Goal: Communication & Community: Connect with others

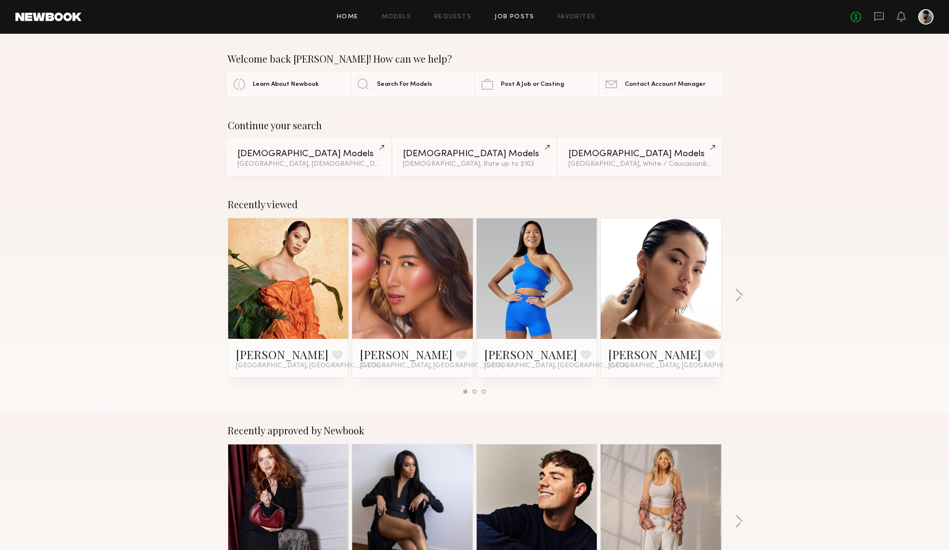
click at [515, 18] on link "Job Posts" at bounding box center [514, 17] width 40 height 6
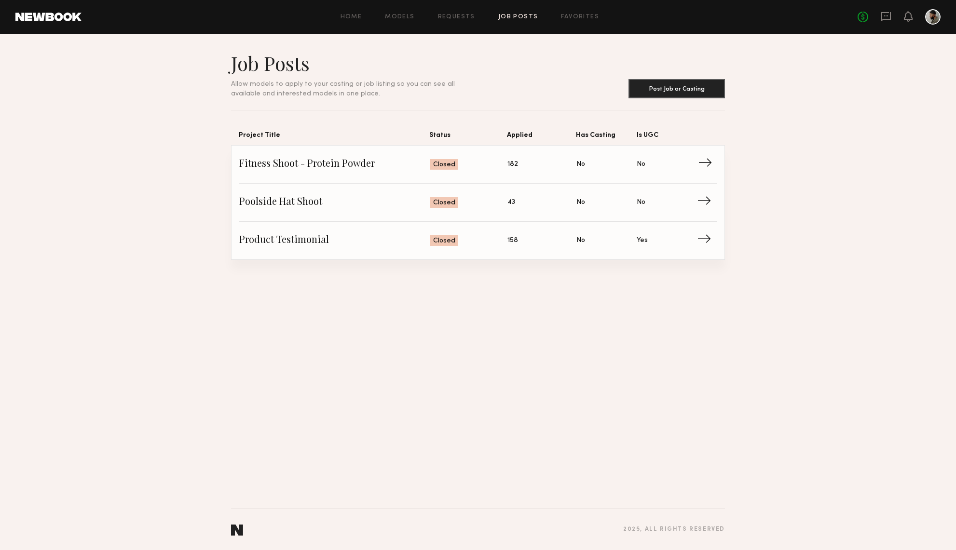
click at [323, 161] on span "Fitness Shoot - Protein Powder" at bounding box center [334, 164] width 191 height 14
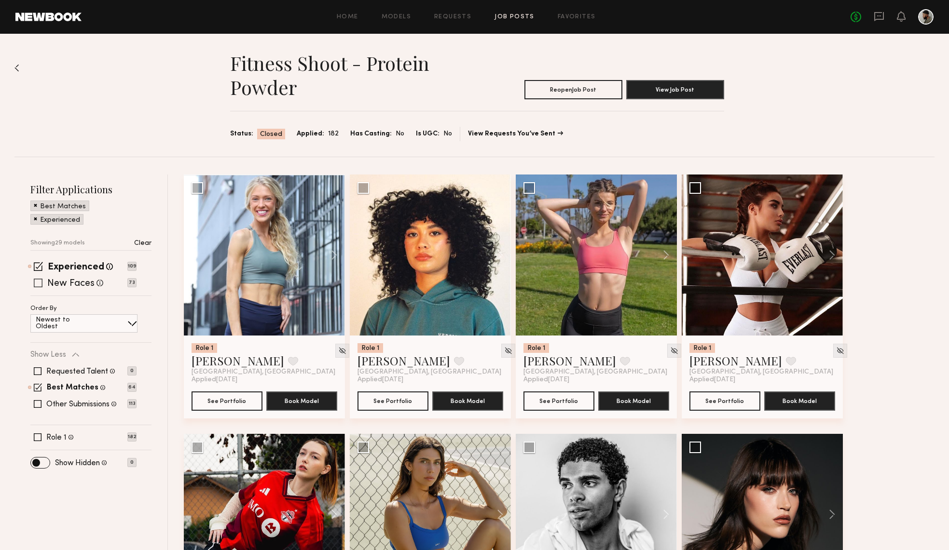
click at [38, 283] on span at bounding box center [38, 283] width 9 height 9
click at [40, 387] on span at bounding box center [38, 388] width 8 height 8
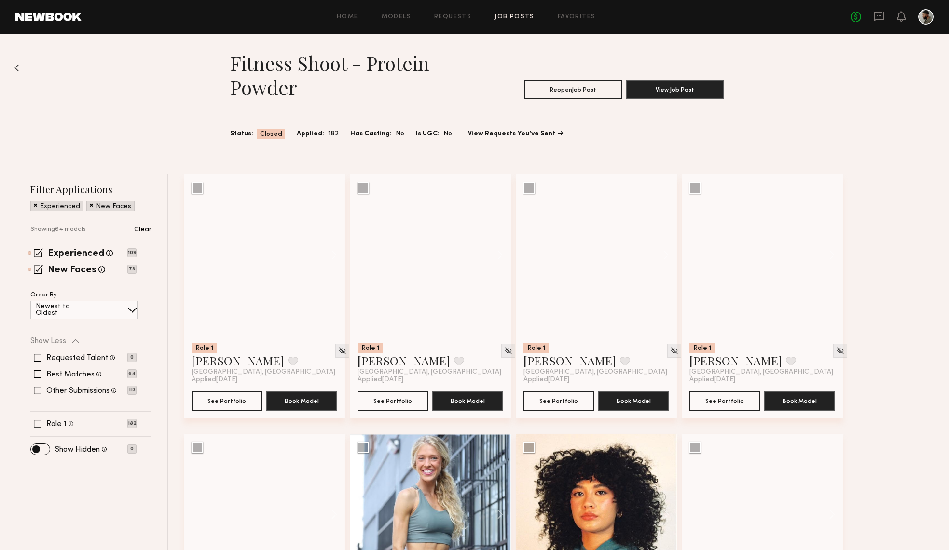
click at [38, 423] on span at bounding box center [38, 424] width 8 height 8
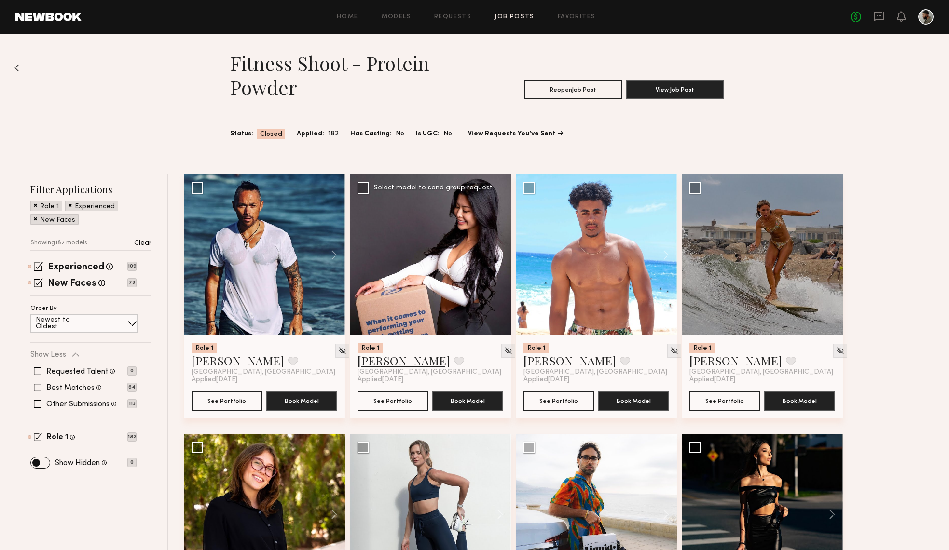
click at [390, 361] on link "[PERSON_NAME]" at bounding box center [403, 360] width 93 height 15
click at [873, 12] on div "No fees up to $5,000" at bounding box center [891, 16] width 83 height 15
click at [879, 14] on icon at bounding box center [879, 16] width 11 height 11
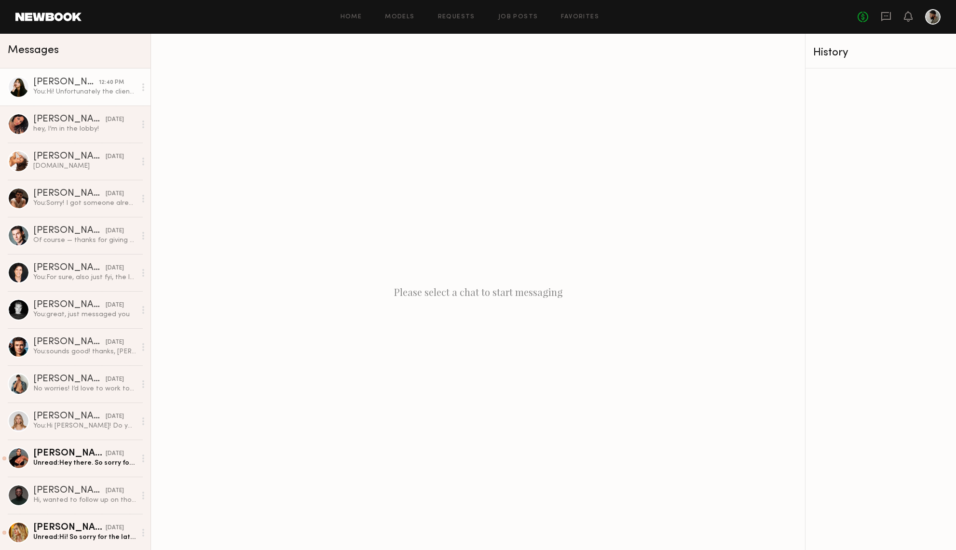
click at [105, 95] on div "You: Hi! Unfortunately the client's budget is $100 hourly. Thank you for your t…" at bounding box center [84, 91] width 103 height 9
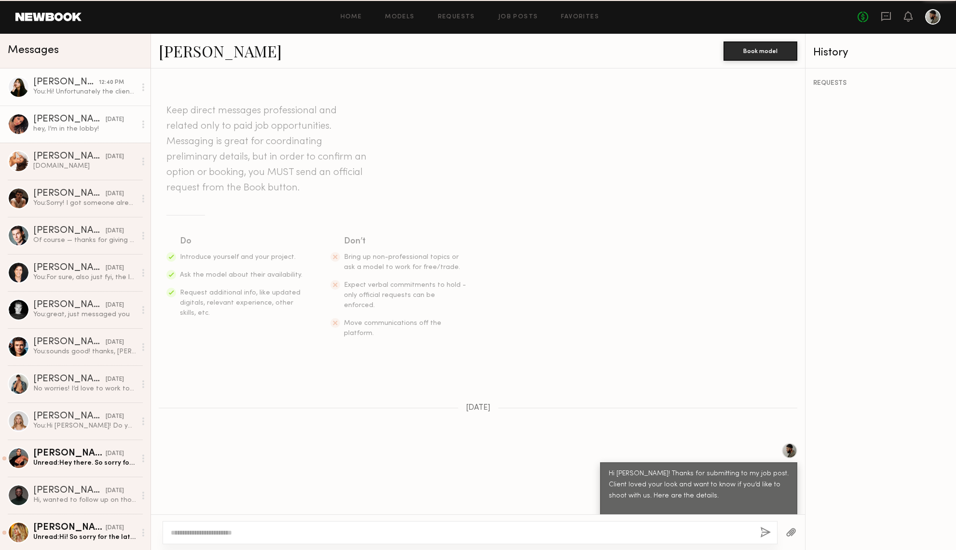
scroll to position [295, 0]
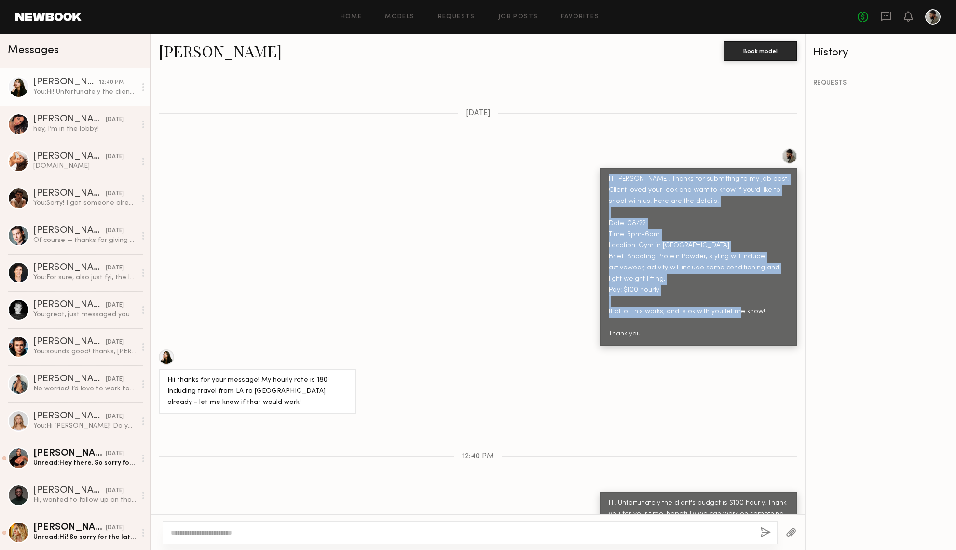
drag, startPoint x: 639, startPoint y: 308, endPoint x: 589, endPoint y: 148, distance: 167.1
click at [589, 150] on div "Hi Kitty! Thanks for submitting to my job post. Client loved your look and want…" at bounding box center [478, 247] width 654 height 197
copy div "Hi Kitty! Thanks for submitting to my job post. Client loved your look and want…"
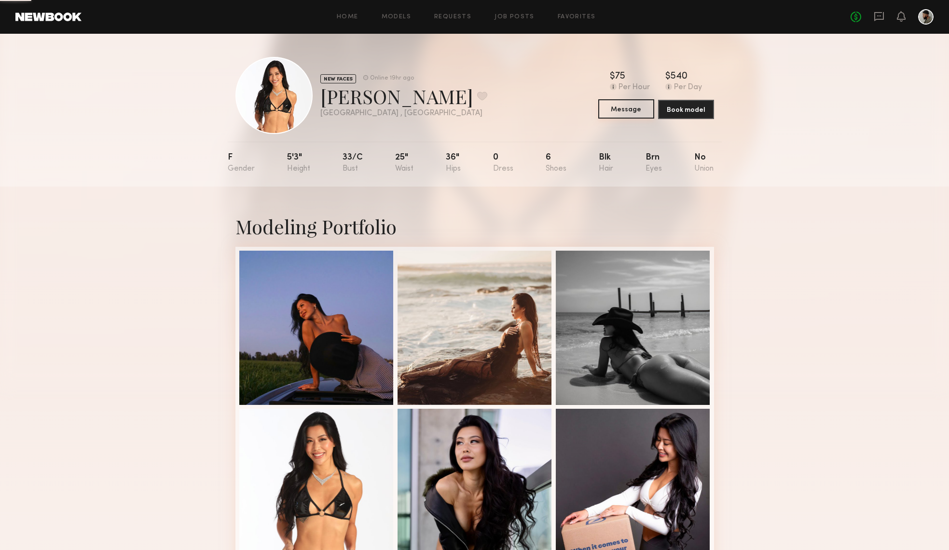
click at [640, 107] on button "Message" at bounding box center [626, 108] width 56 height 19
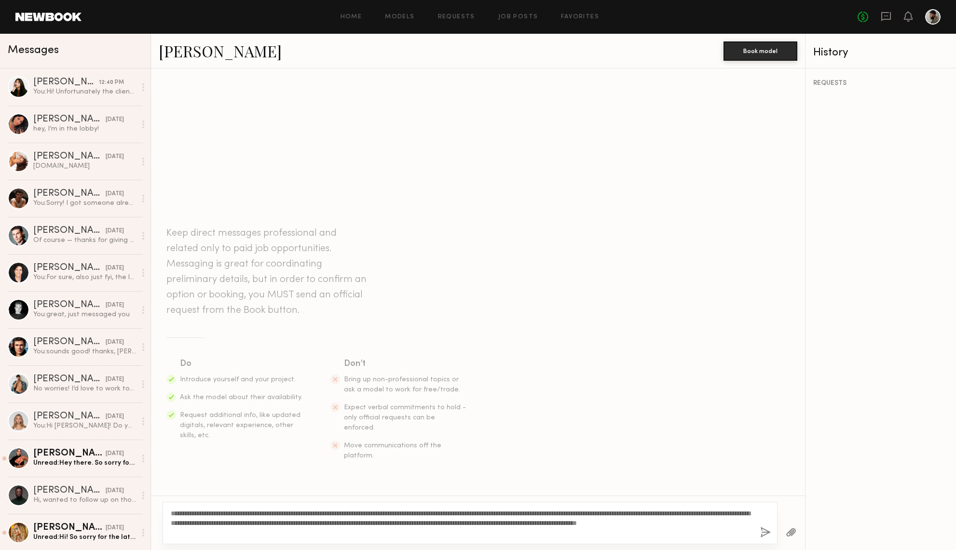
drag, startPoint x: 192, startPoint y: 513, endPoint x: 178, endPoint y: 515, distance: 14.2
click at [178, 515] on textarea "**********" at bounding box center [462, 523] width 582 height 29
type textarea "**********"
click at [766, 537] on button "button" at bounding box center [765, 533] width 11 height 12
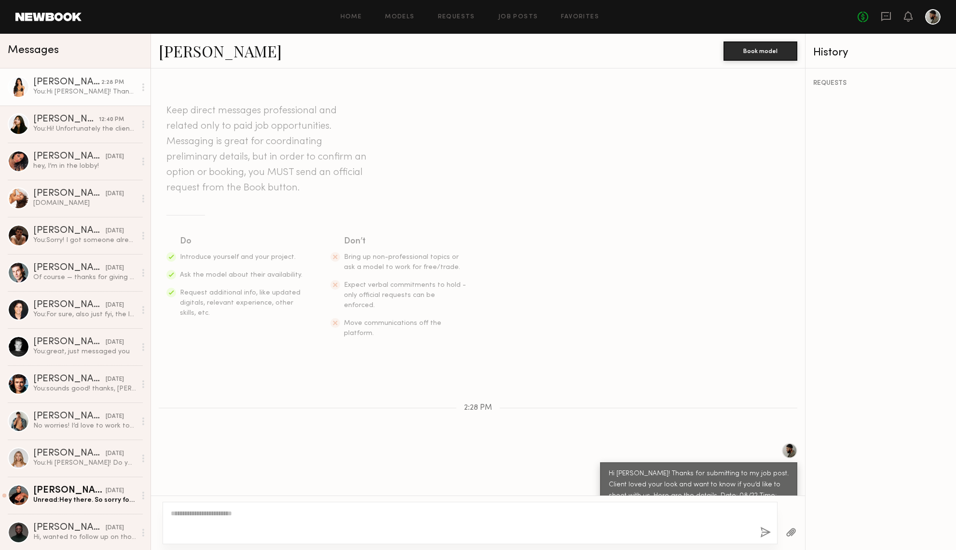
scroll to position [21, 0]
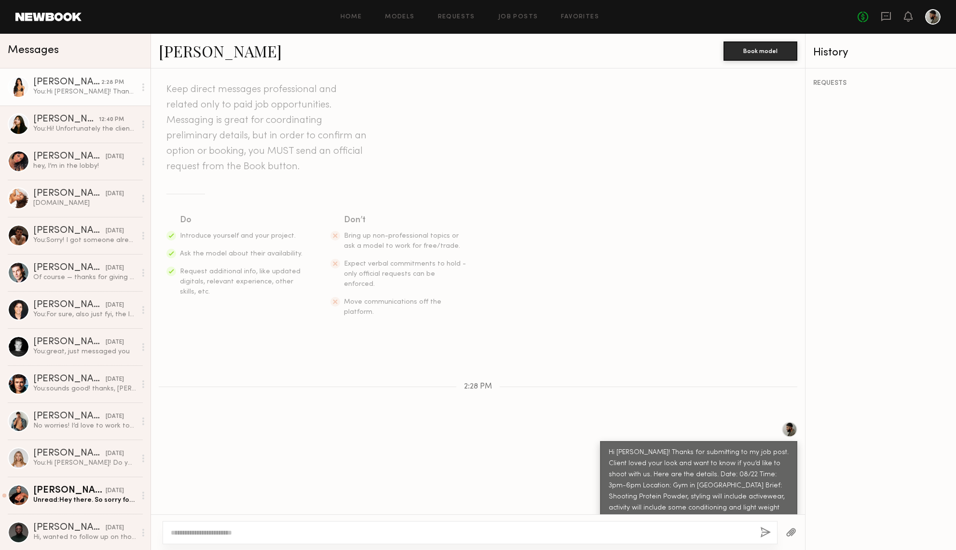
click at [200, 53] on link "[PERSON_NAME]" at bounding box center [220, 51] width 123 height 21
